Goal: Task Accomplishment & Management: Manage account settings

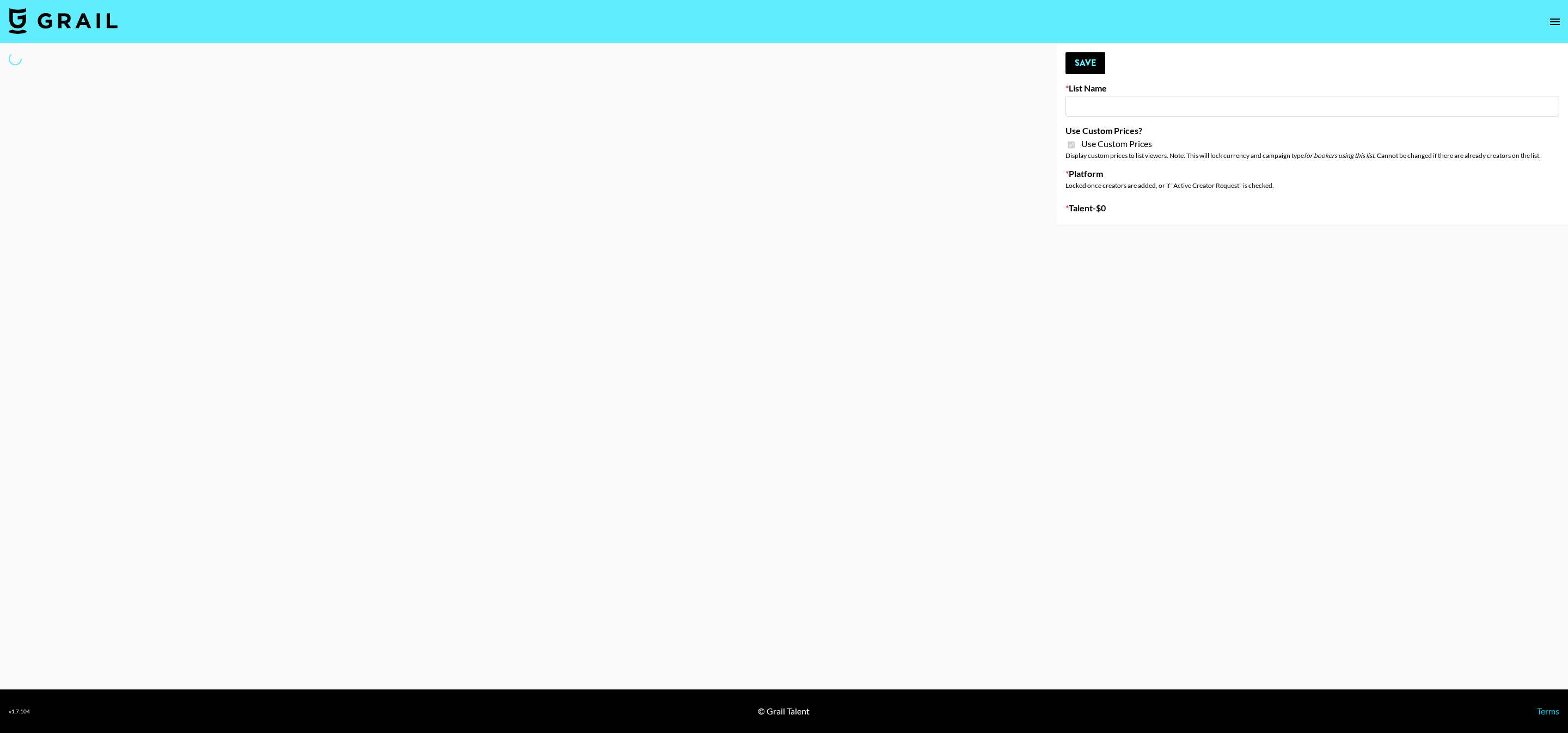
type input "Nourish"
checkbox input "true"
select select "Brand"
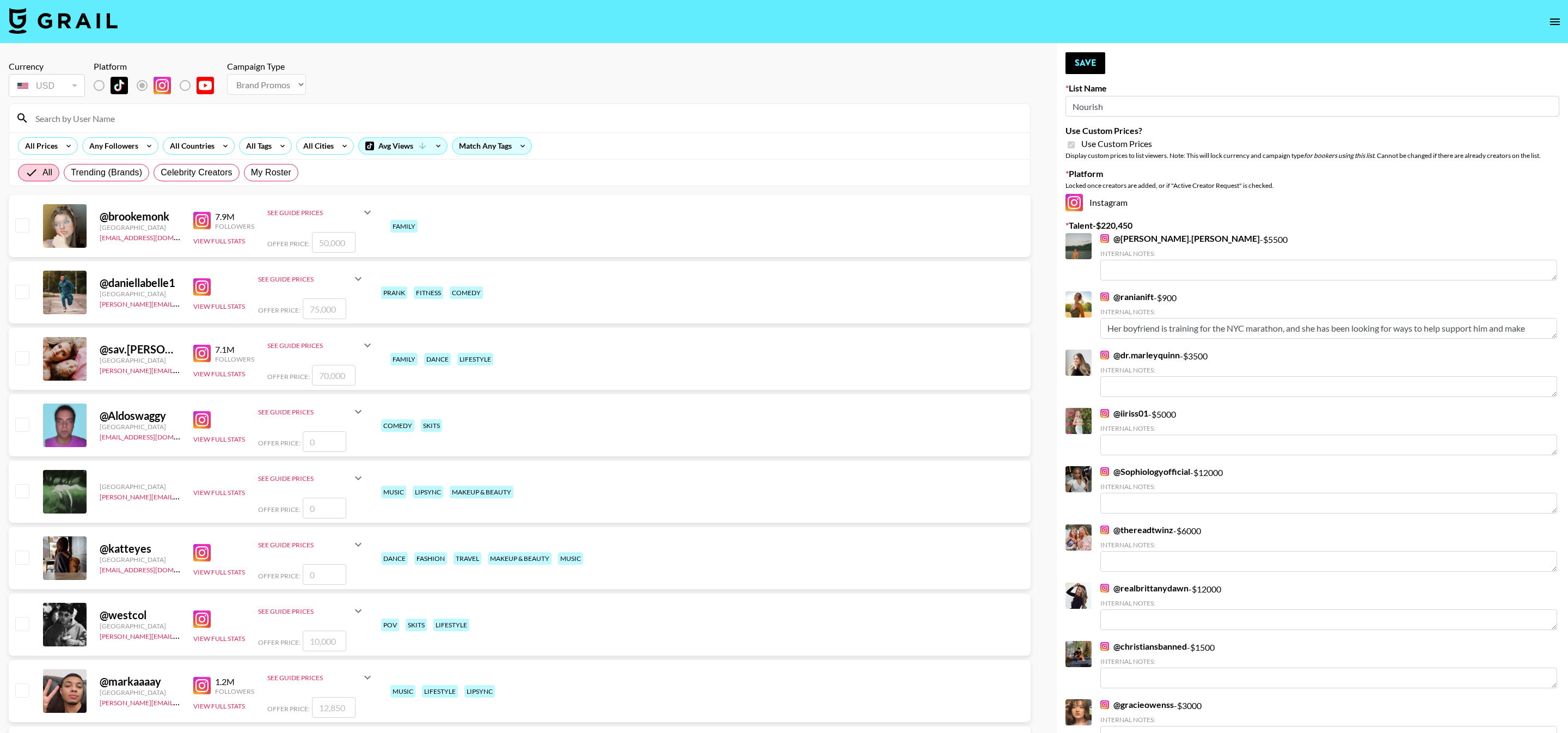
click at [197, 115] on input at bounding box center [526, 118] width 995 height 17
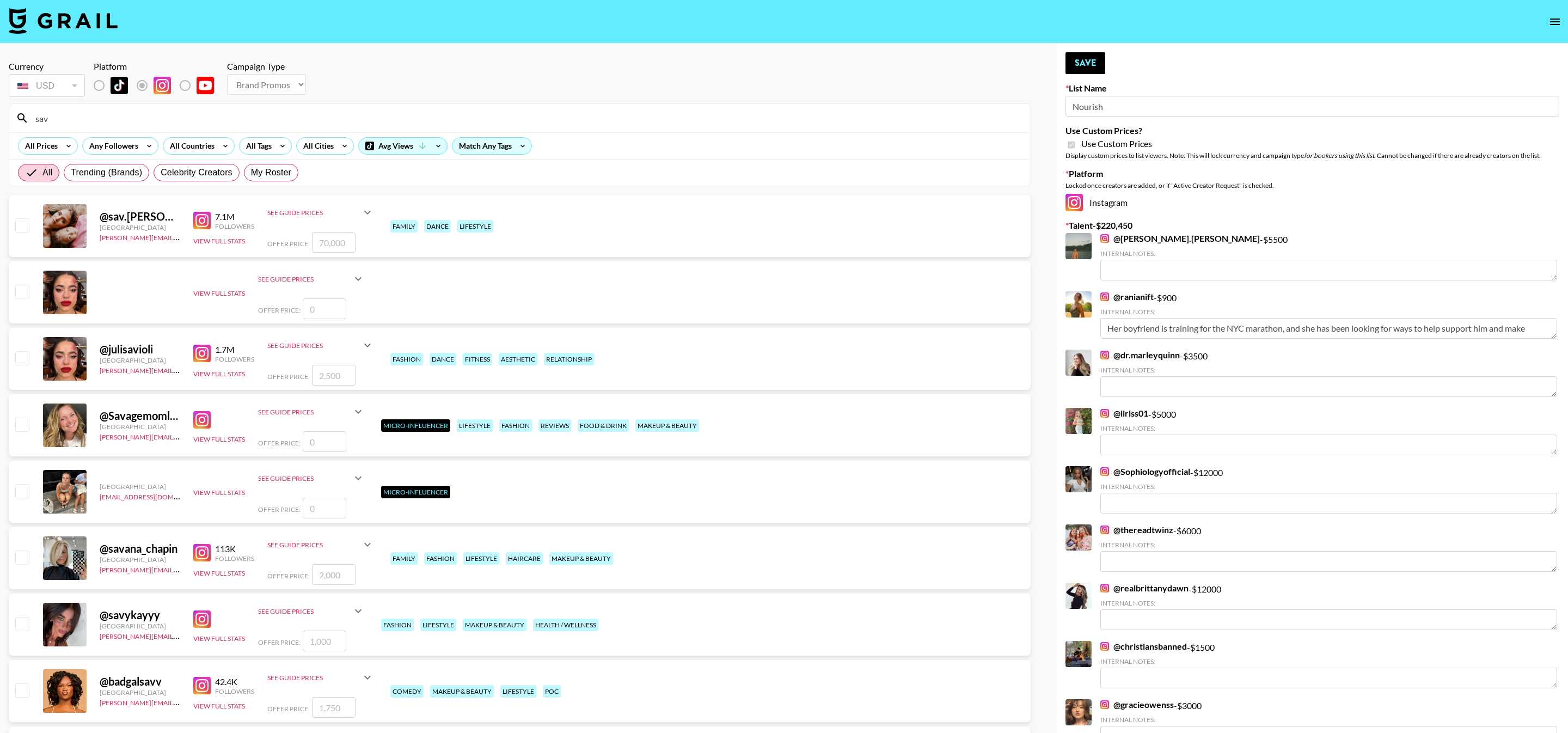
type input "sav"
click at [340, 241] on input "number" at bounding box center [333, 242] width 43 height 21
checkbox input "true"
type input "100000"
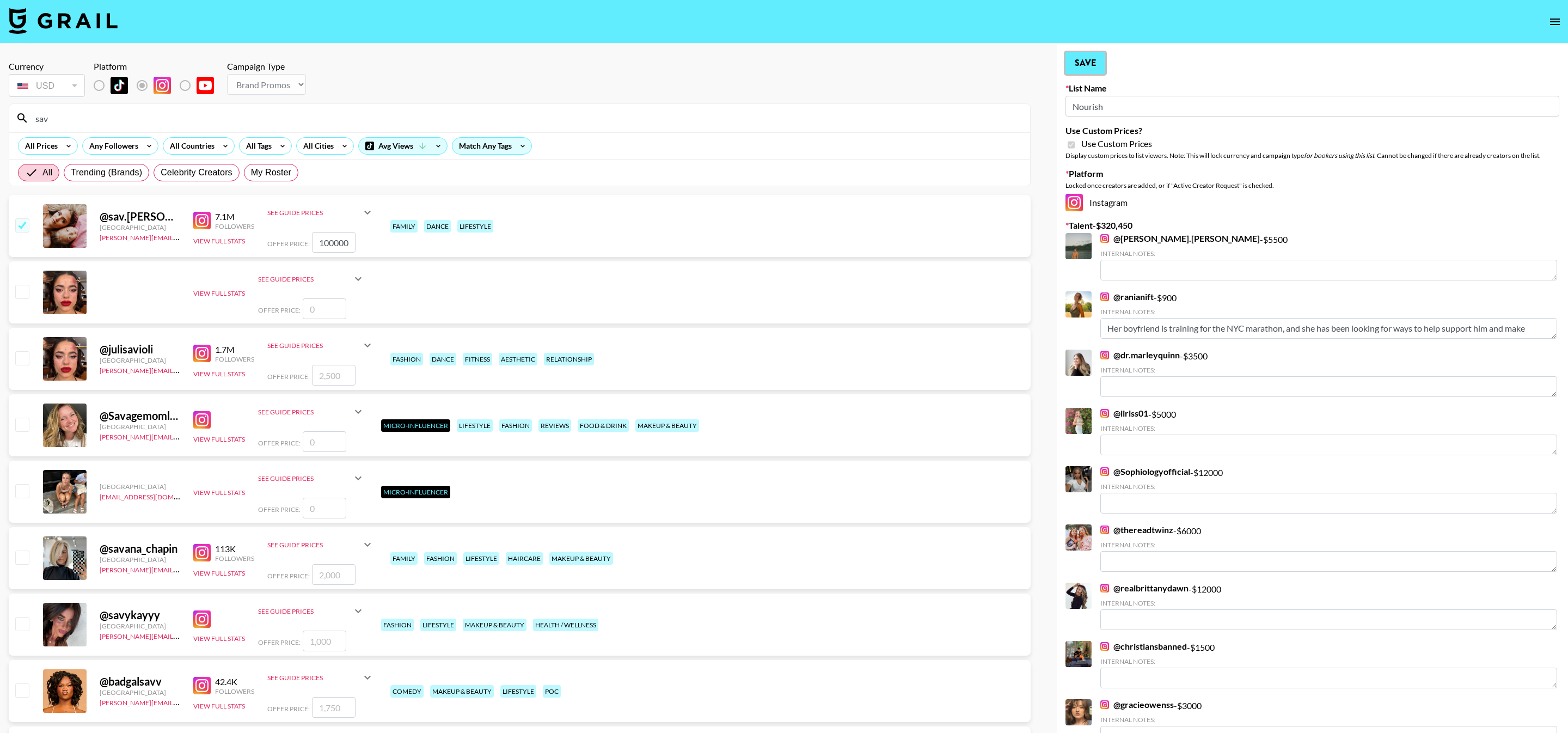
click at [1090, 58] on button "Save" at bounding box center [1085, 63] width 40 height 22
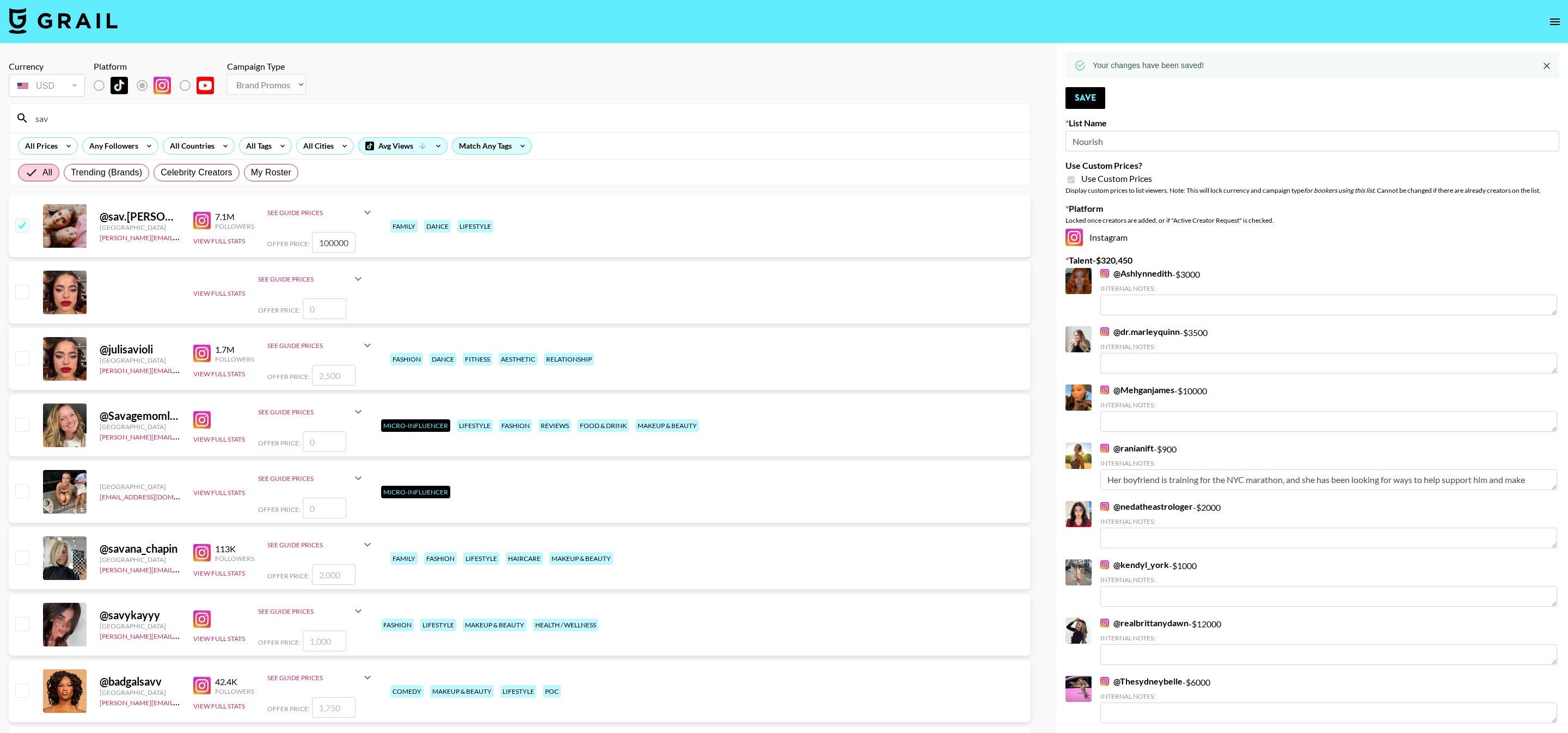
click at [205, 223] on img at bounding box center [202, 221] width 17 height 17
click at [269, 171] on span "My Roster" at bounding box center [271, 173] width 40 height 13
click at [251, 173] on input "My Roster" at bounding box center [251, 173] width 0 height 0
radio input "true"
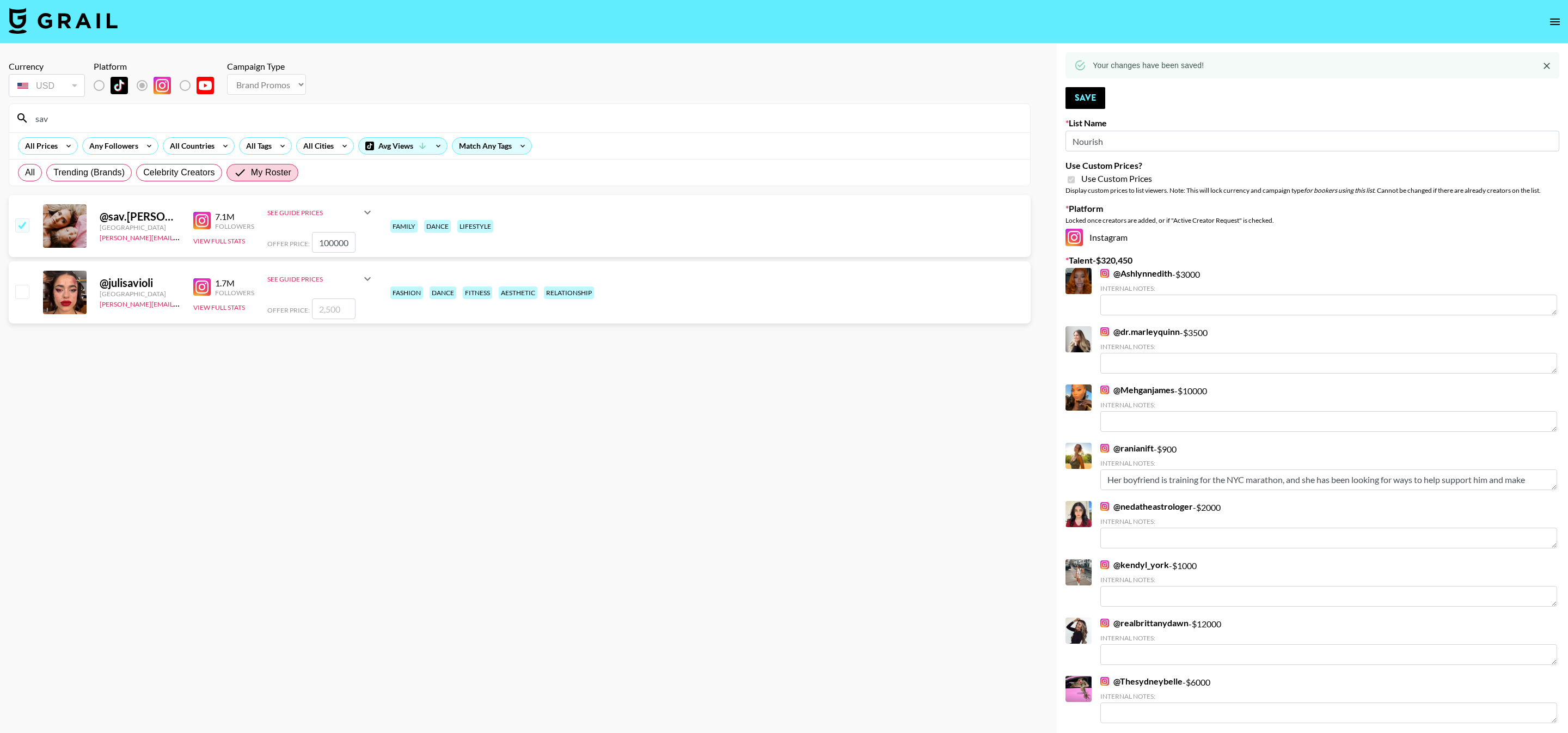
click at [184, 123] on input "sav" at bounding box center [526, 118] width 995 height 17
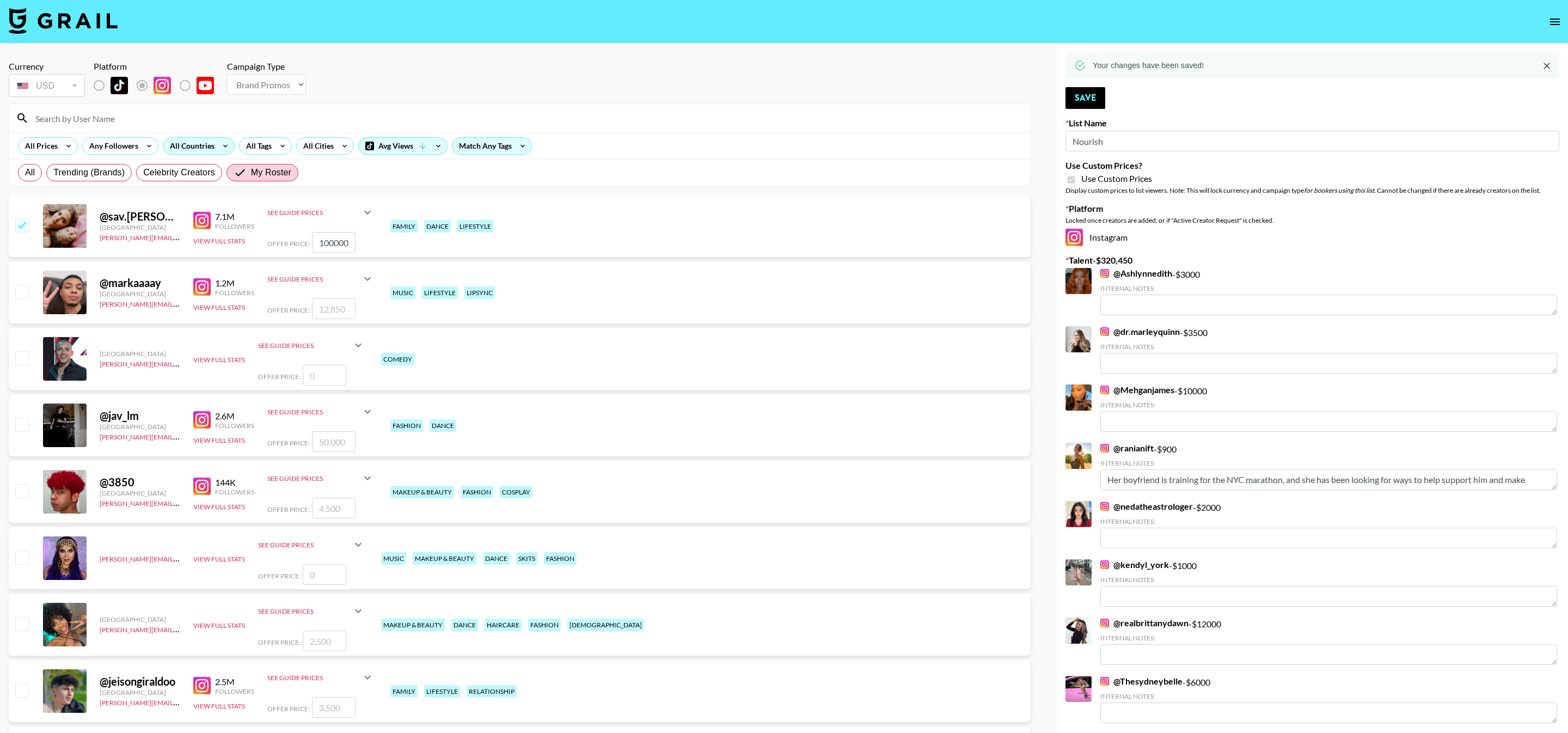
click at [200, 148] on div "All Countries" at bounding box center [190, 146] width 53 height 17
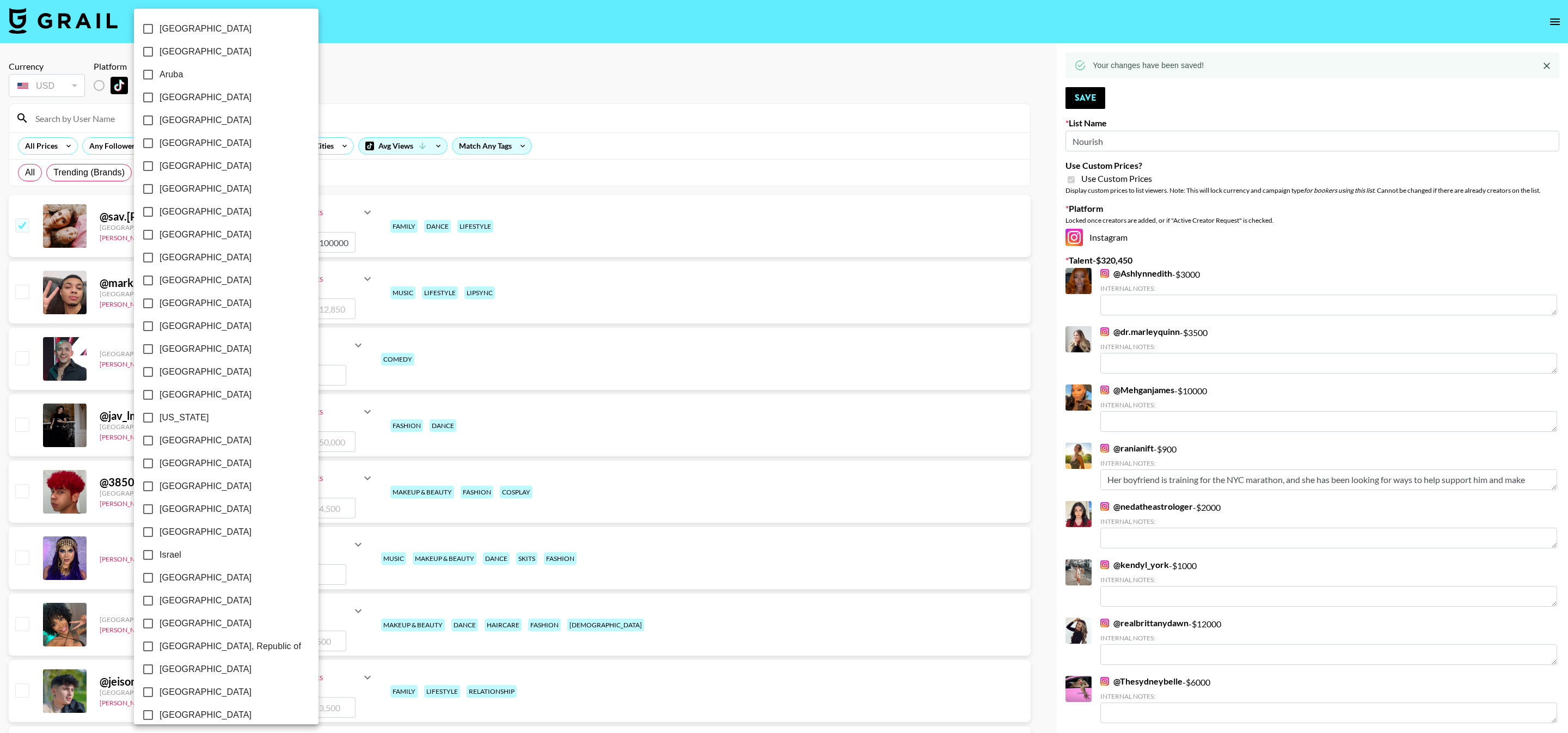
scroll to position [537, 0]
click at [192, 673] on label "[GEOGRAPHIC_DATA]" at bounding box center [219, 682] width 164 height 23
click at [159, 673] on input "[GEOGRAPHIC_DATA]" at bounding box center [148, 682] width 23 height 23
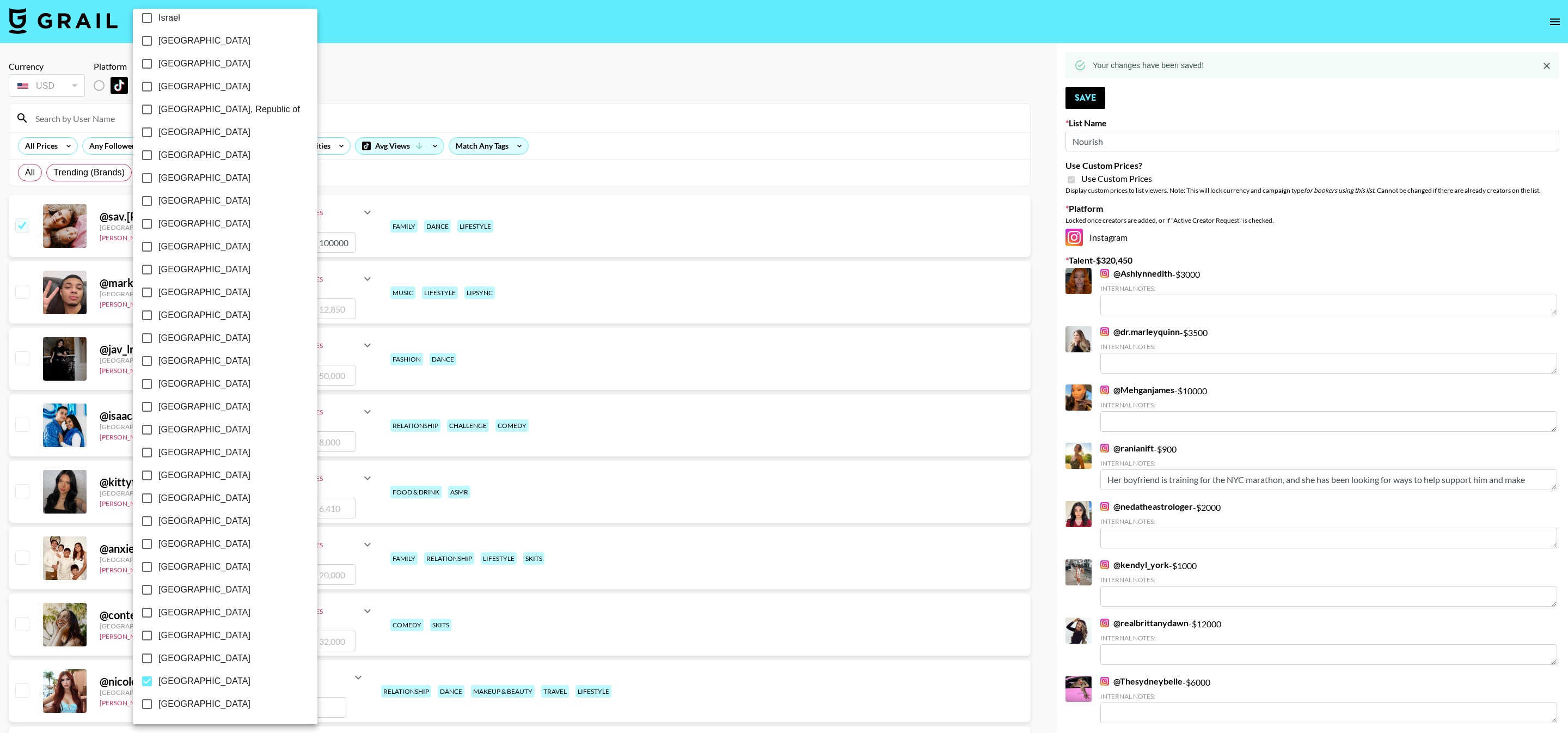
click at [192, 673] on label "[GEOGRAPHIC_DATA]" at bounding box center [218, 682] width 164 height 23
click at [158, 673] on input "[GEOGRAPHIC_DATA]" at bounding box center [147, 682] width 23 height 23
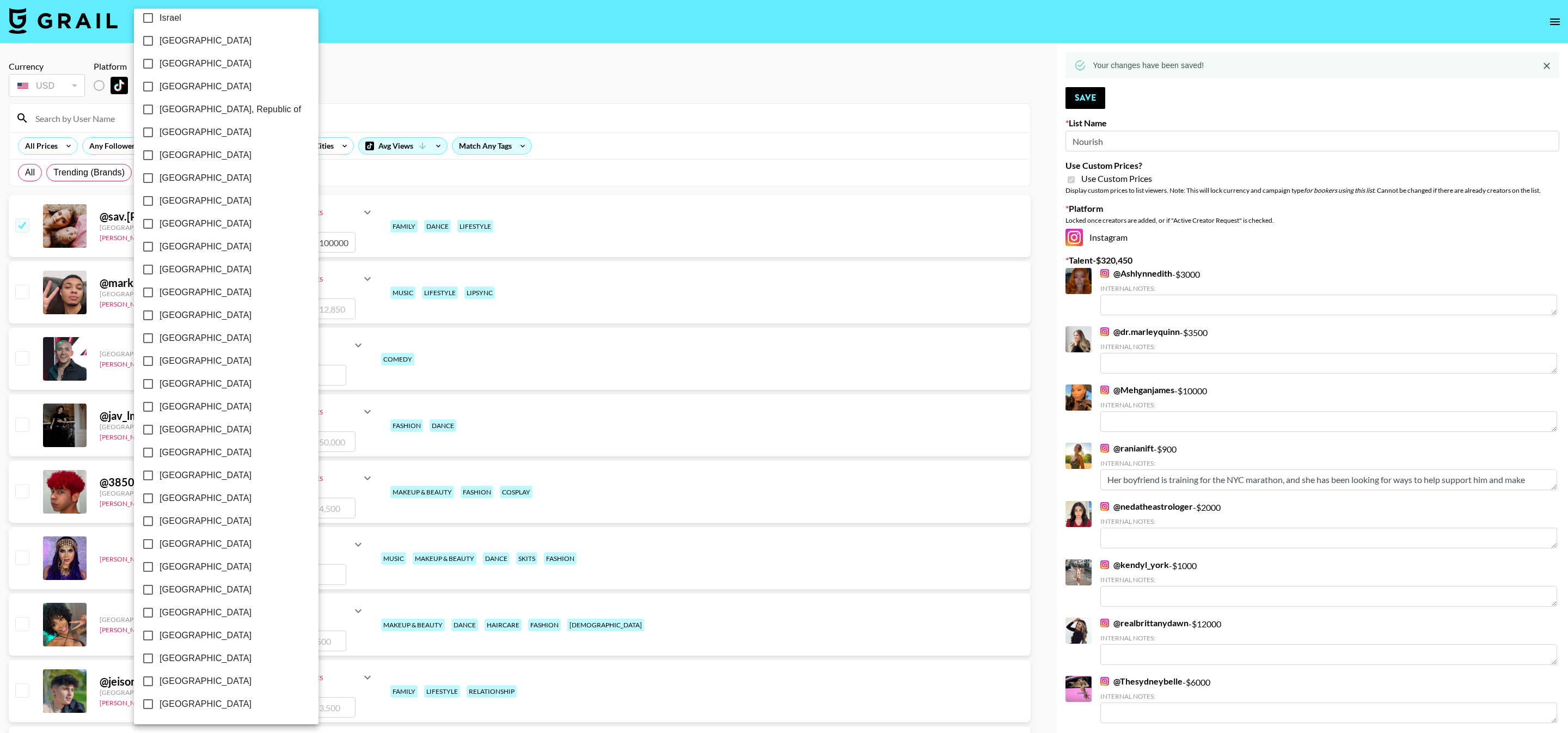
click at [192, 673] on label "[GEOGRAPHIC_DATA]" at bounding box center [219, 682] width 164 height 23
click at [159, 673] on input "[GEOGRAPHIC_DATA]" at bounding box center [148, 682] width 23 height 23
checkbox input "true"
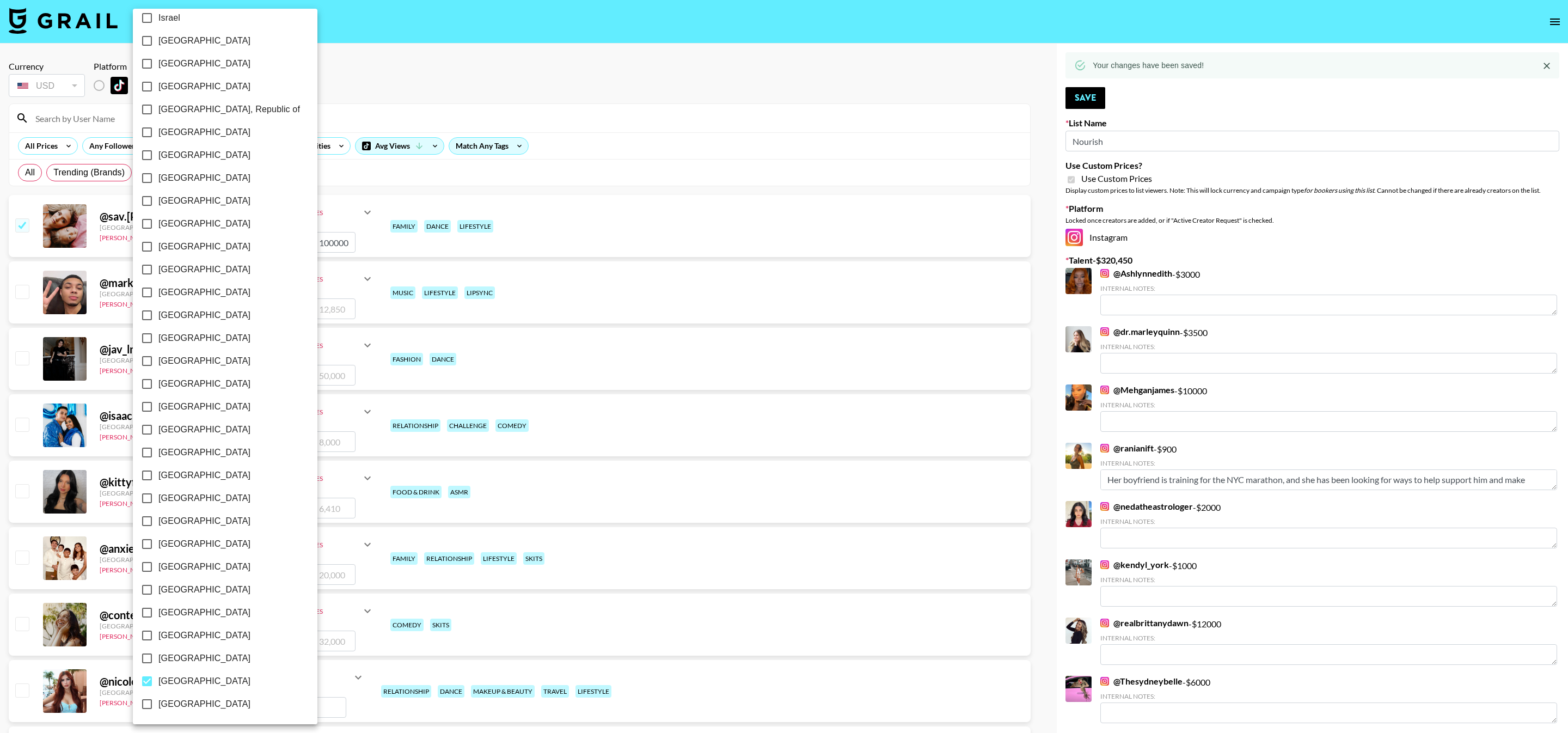
click at [660, 322] on div at bounding box center [784, 366] width 1568 height 733
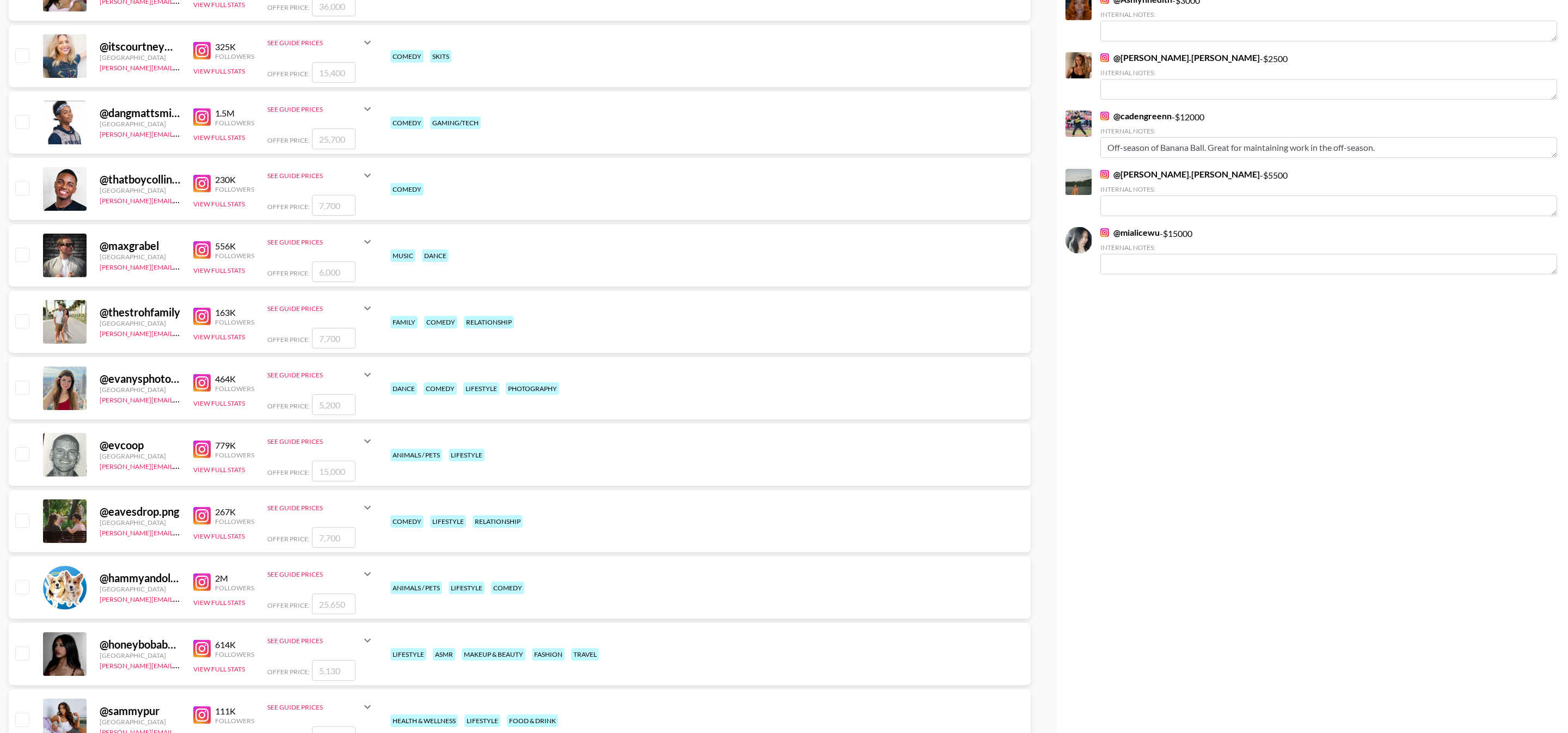
scroll to position [1905, 0]
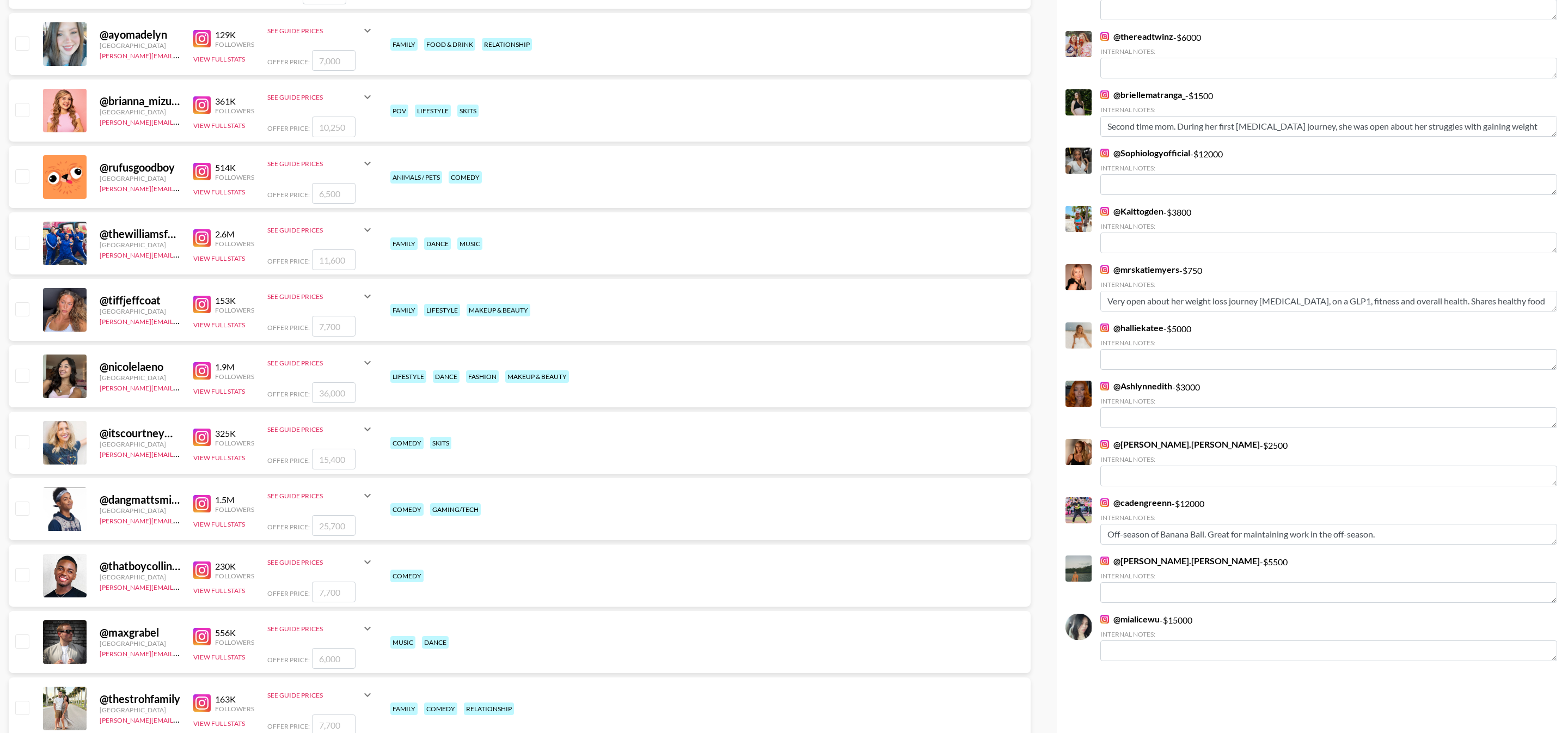
type textarea "Registered dietitian specializing in eating disorders and sports nutrition"
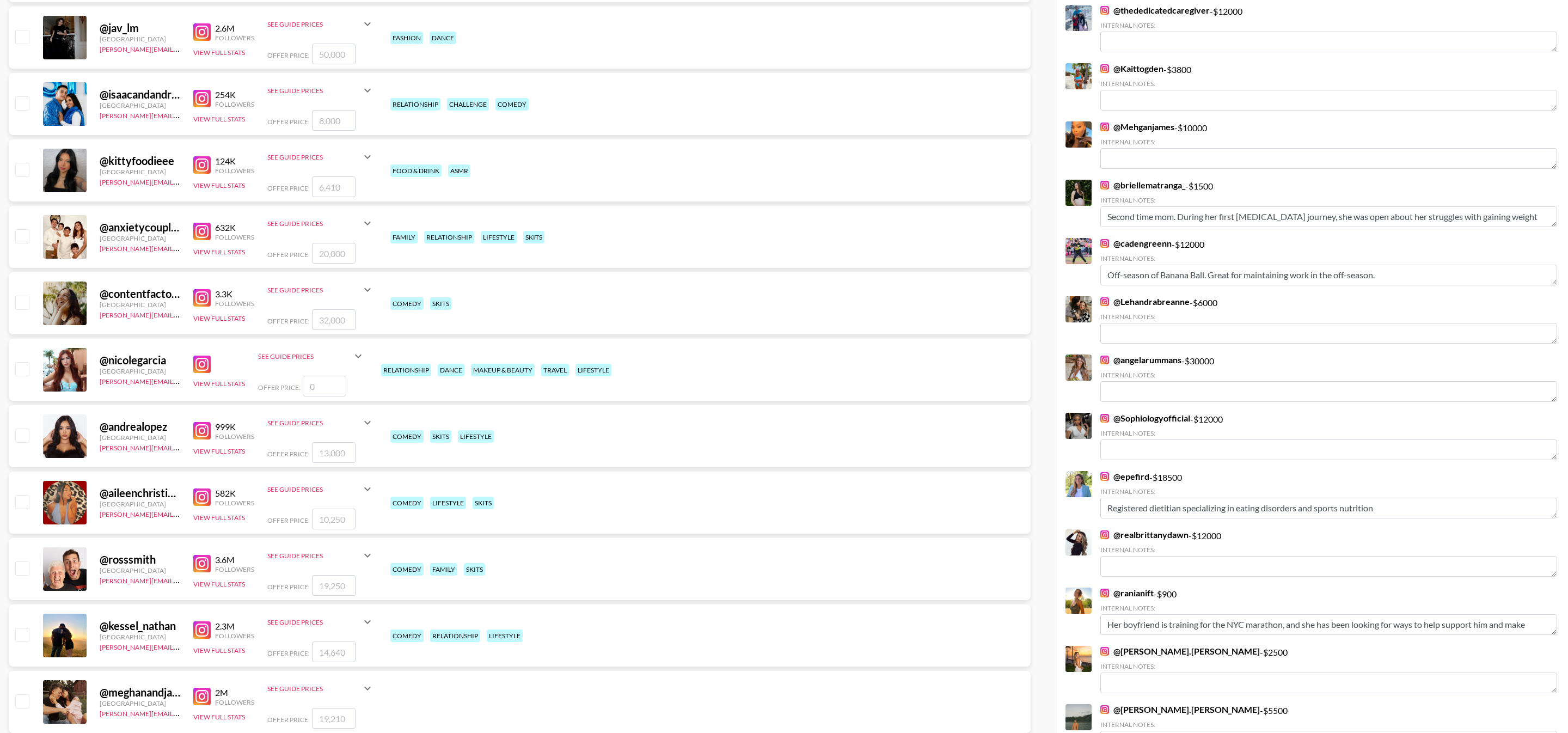
scroll to position [324, 0]
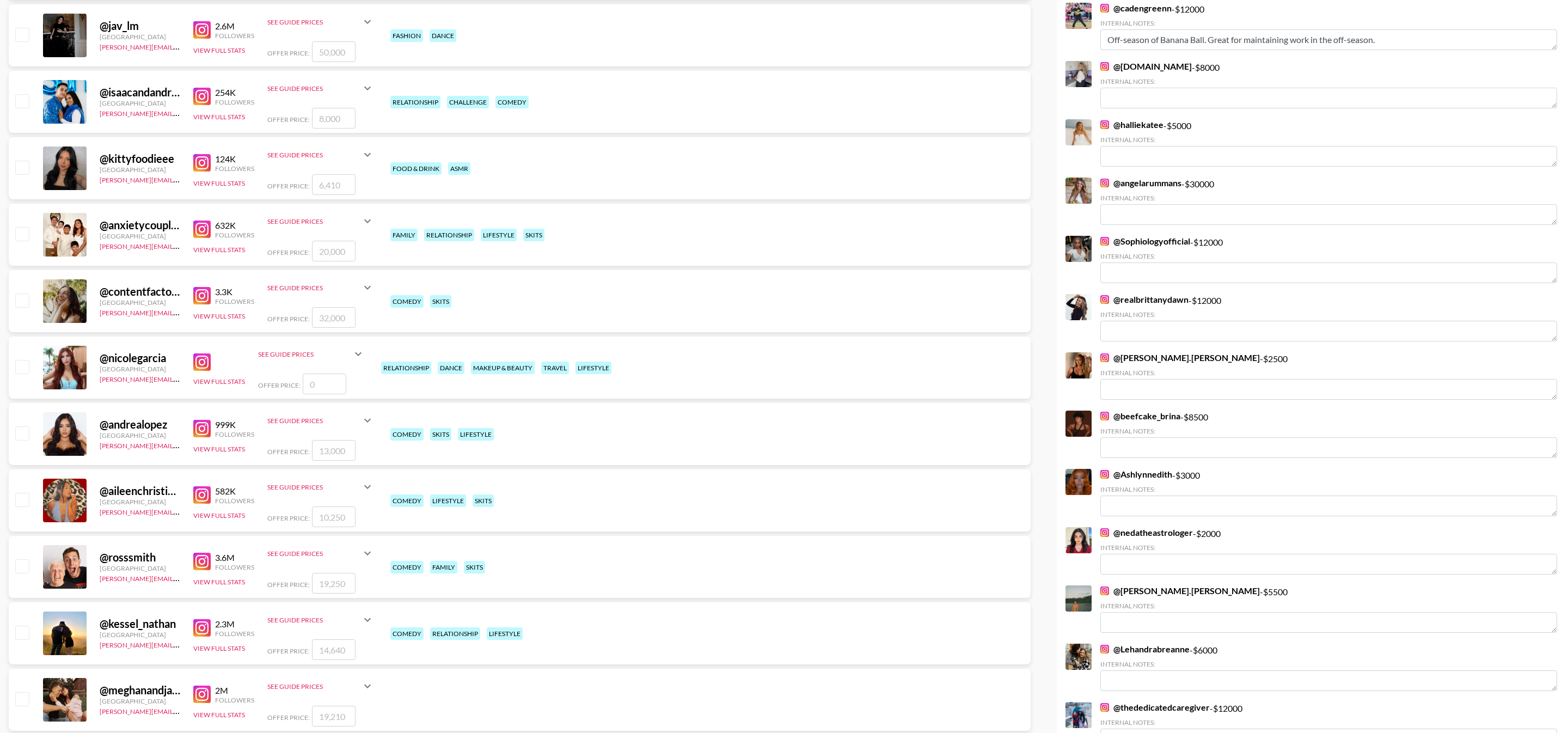
click at [209, 699] on img at bounding box center [202, 695] width 17 height 17
type textarea "Certified personal trainer, evidence based fitness coach, trusted source for sc…"
type textarea "Trusted registered dietitian specializing in eating disorders and sports nutrit…"
